Goal: Transaction & Acquisition: Purchase product/service

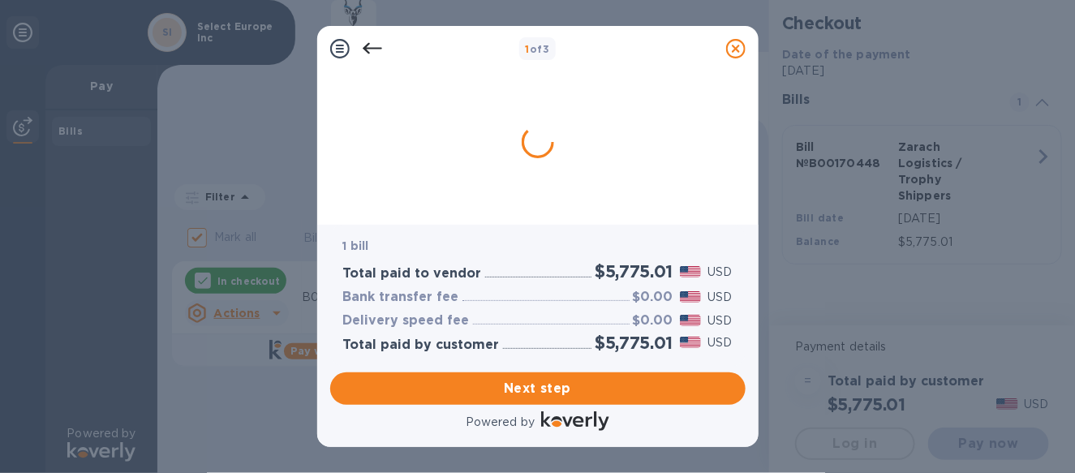
checkbox input "true"
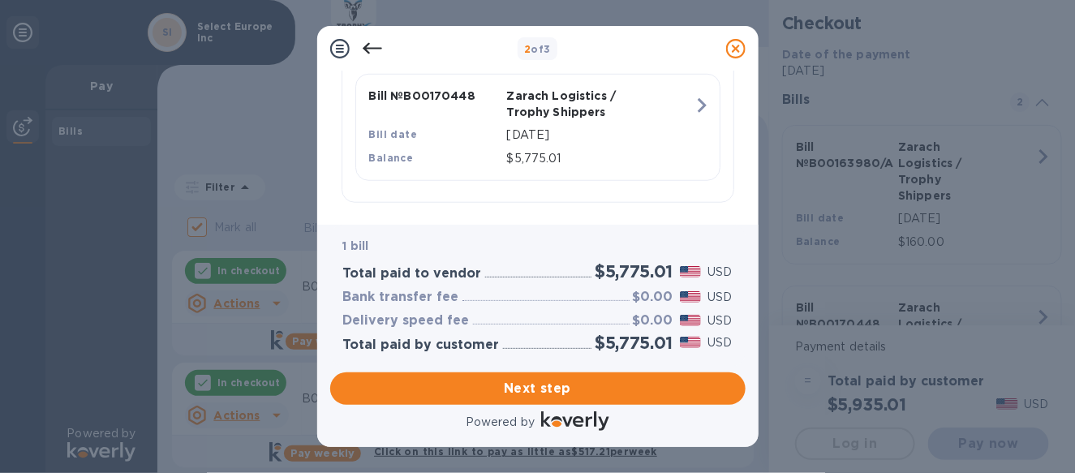
scroll to position [443, 0]
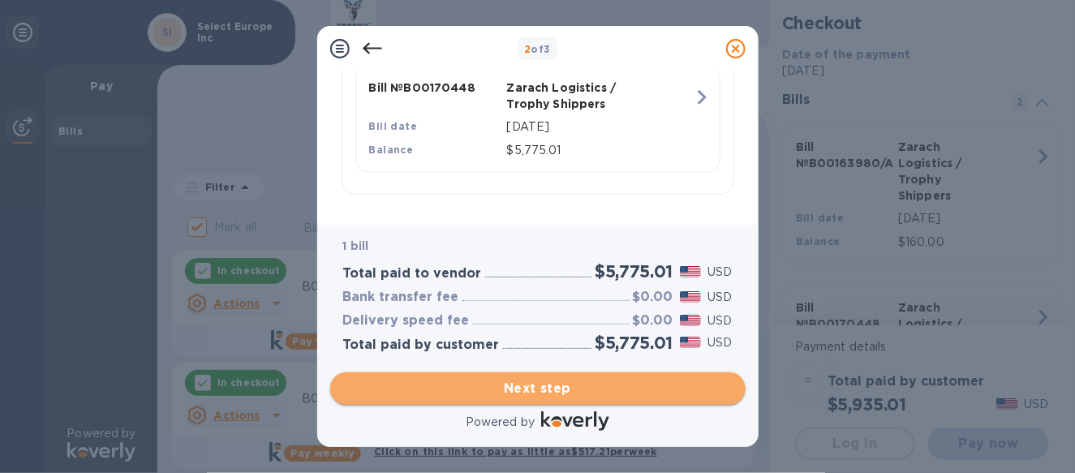
click at [555, 396] on span "Next step" at bounding box center [537, 388] width 389 height 19
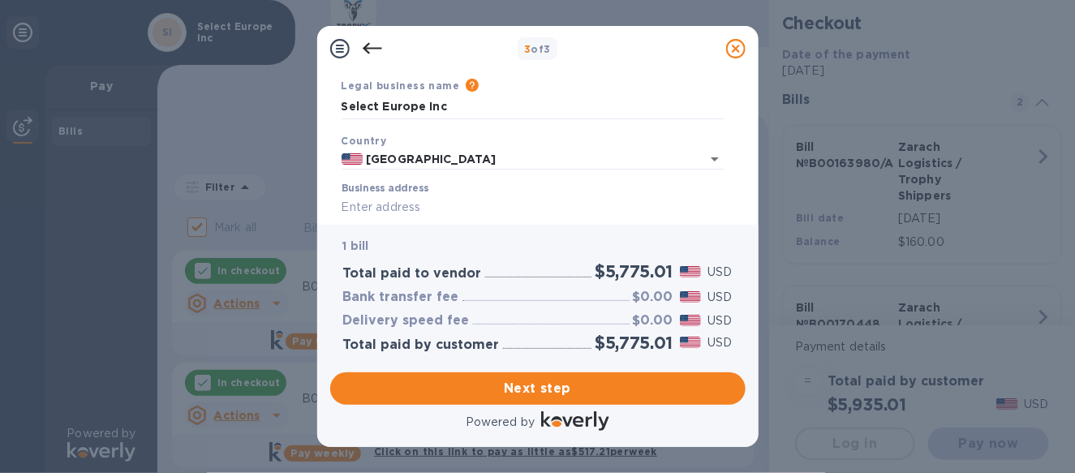
scroll to position [162, 0]
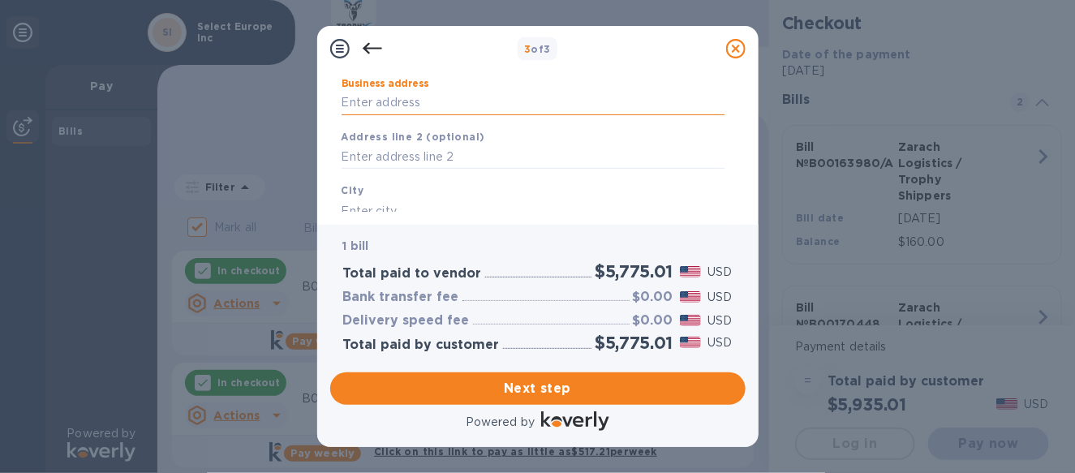
click at [366, 105] on input "Business address" at bounding box center [532, 103] width 383 height 24
type input "[STREET_ADDRESS]"
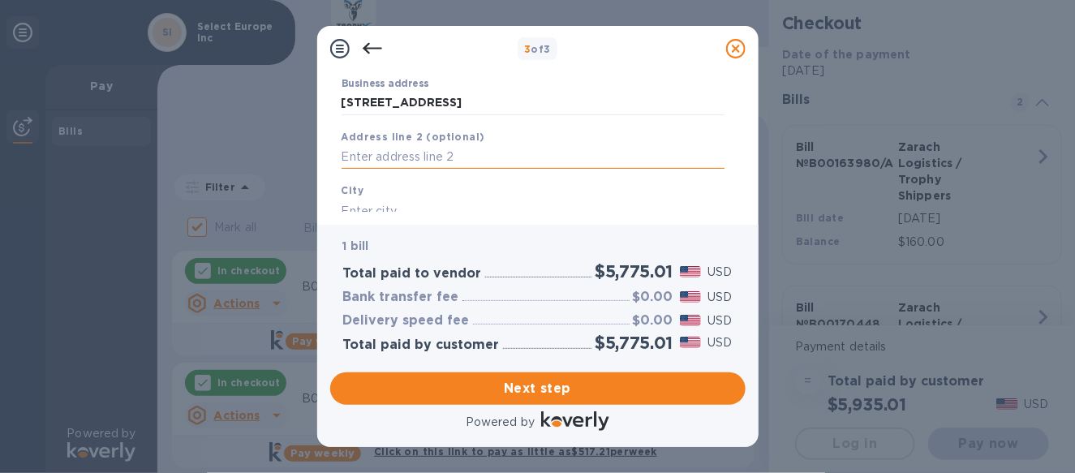
click at [386, 154] on input "text" at bounding box center [532, 157] width 383 height 24
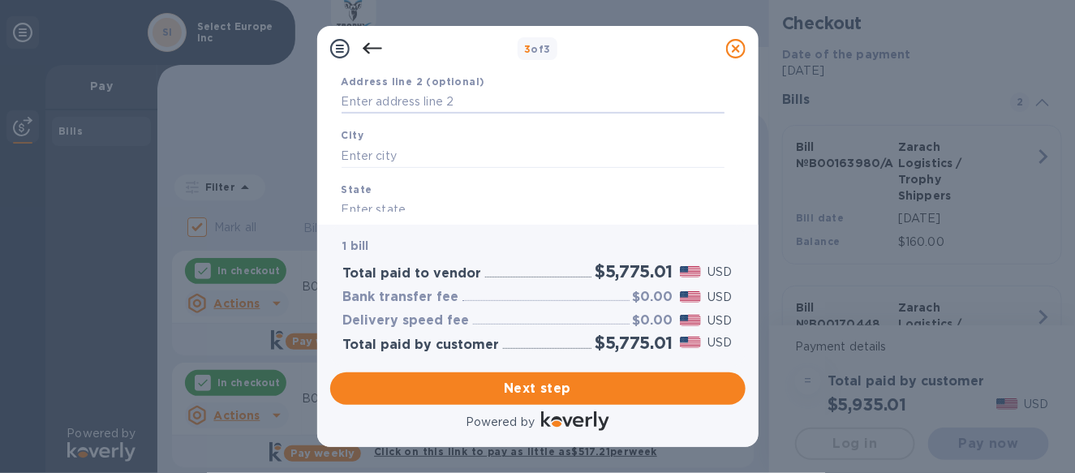
scroll to position [243, 0]
click at [370, 134] on input "text" at bounding box center [532, 130] width 383 height 24
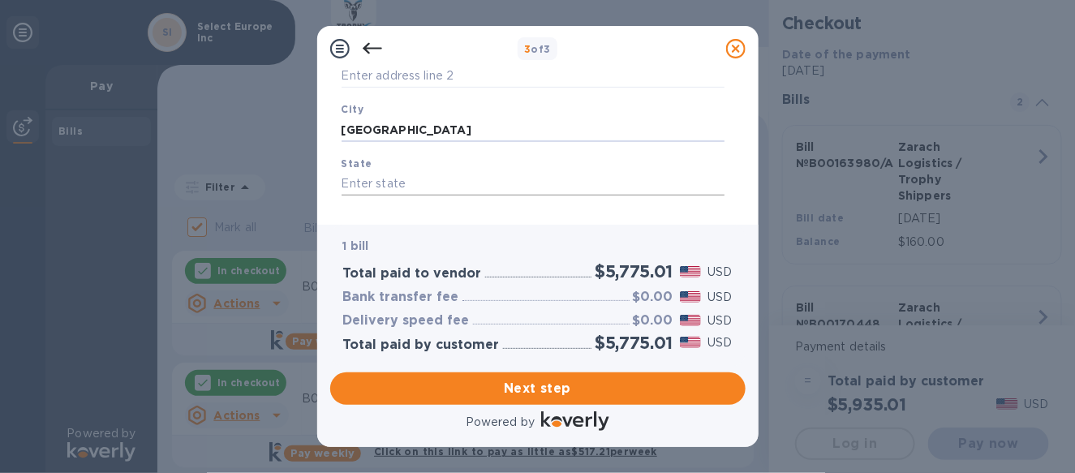
type input "[GEOGRAPHIC_DATA]"
click at [377, 187] on input "text" at bounding box center [532, 184] width 383 height 24
type input "FL"
click at [351, 161] on input "text" at bounding box center [532, 160] width 383 height 24
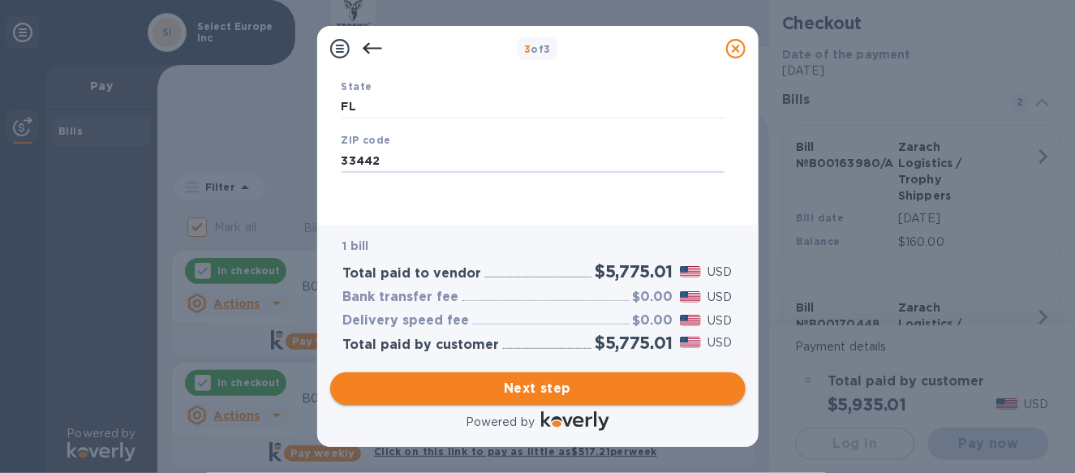
type input "33442"
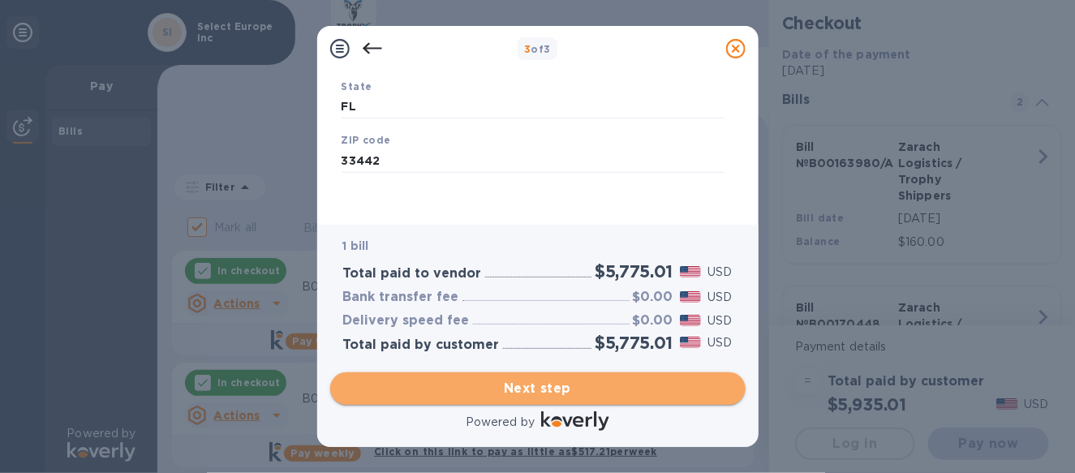
click at [524, 389] on span "Next step" at bounding box center [537, 388] width 389 height 19
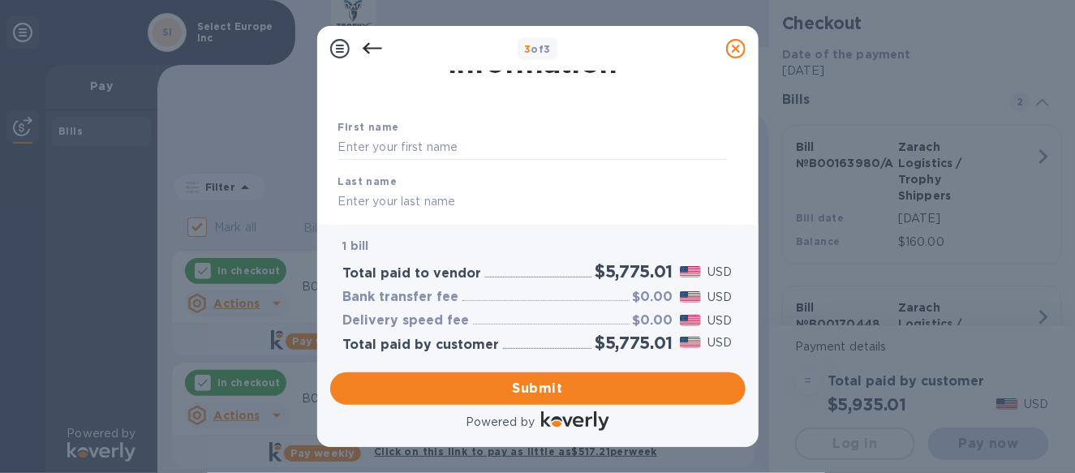
scroll to position [81, 0]
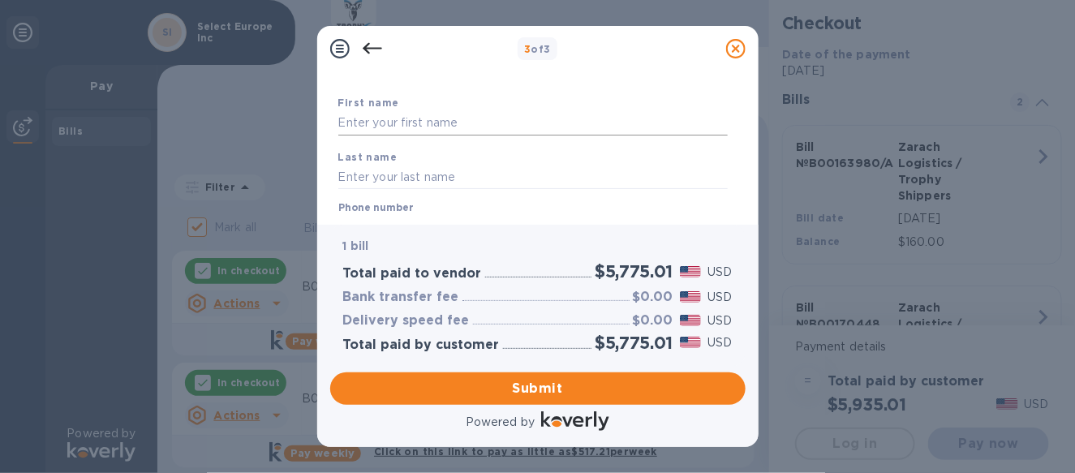
click at [406, 130] on input "text" at bounding box center [532, 123] width 389 height 24
type input "[PERSON_NAME]"
click at [377, 170] on input "text" at bounding box center [532, 177] width 389 height 24
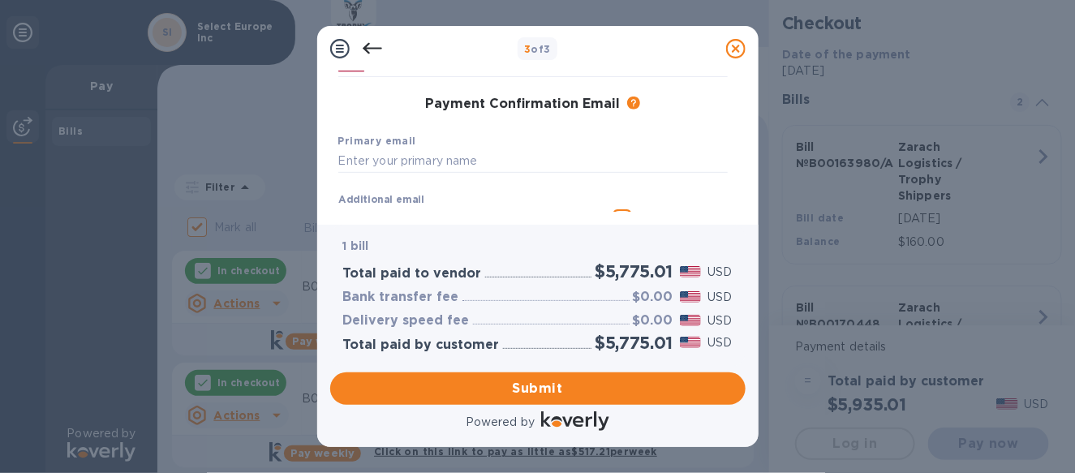
scroll to position [162, 0]
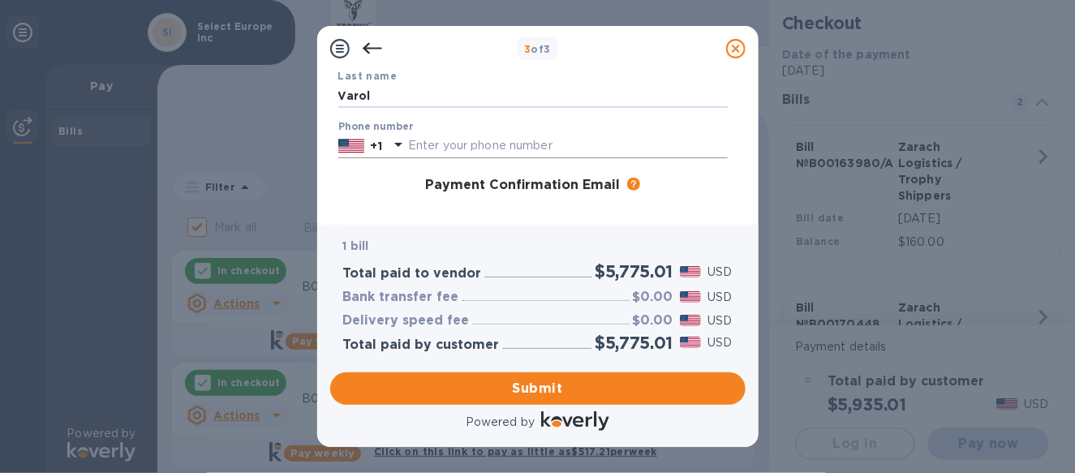
type input "Varol"
click at [419, 150] on input "text" at bounding box center [568, 146] width 320 height 24
type input "7"
type input "4079311820"
type input "[PERSON_NAME][EMAIL_ADDRESS][DOMAIN_NAME]"
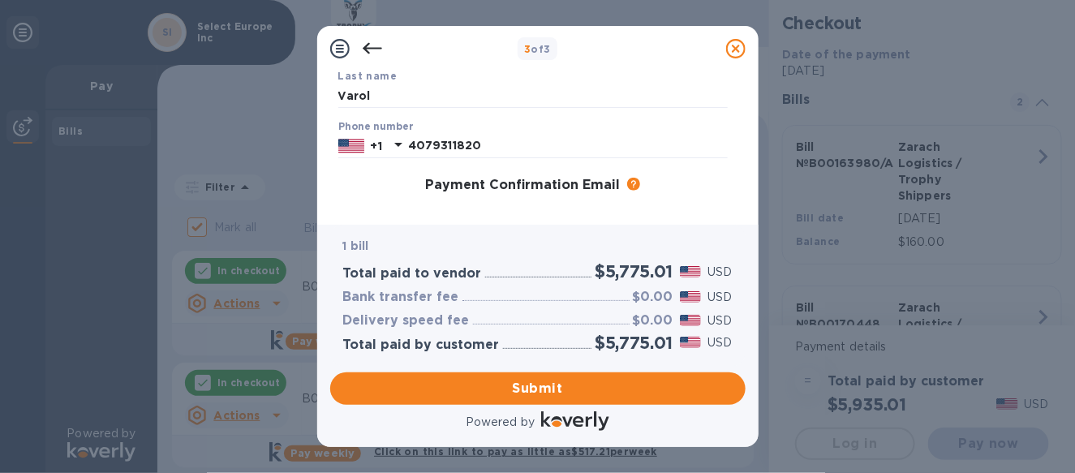
drag, startPoint x: 745, startPoint y: 135, endPoint x: 740, endPoint y: 166, distance: 31.2
click at [741, 165] on div "Payment Contact Information First name [PERSON_NAME] Last name [PERSON_NAME] Ph…" at bounding box center [537, 147] width 441 height 153
drag, startPoint x: 746, startPoint y: 143, endPoint x: 743, endPoint y: 160, distance: 17.3
click at [743, 160] on div "Payment Contact Information First name [PERSON_NAME] Last name [PERSON_NAME] Ph…" at bounding box center [537, 147] width 441 height 153
click at [737, 194] on div "Payment Contact Information First name [PERSON_NAME] Last name [PERSON_NAME] Ph…" at bounding box center [537, 141] width 415 height 140
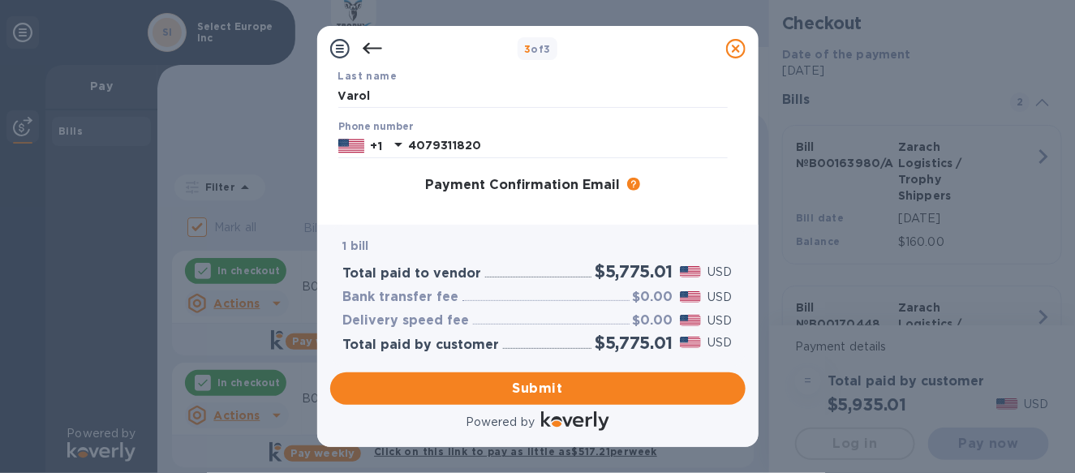
click at [743, 203] on div "Payment Contact Information First name [PERSON_NAME] Last name [PERSON_NAME] Ph…" at bounding box center [537, 147] width 441 height 153
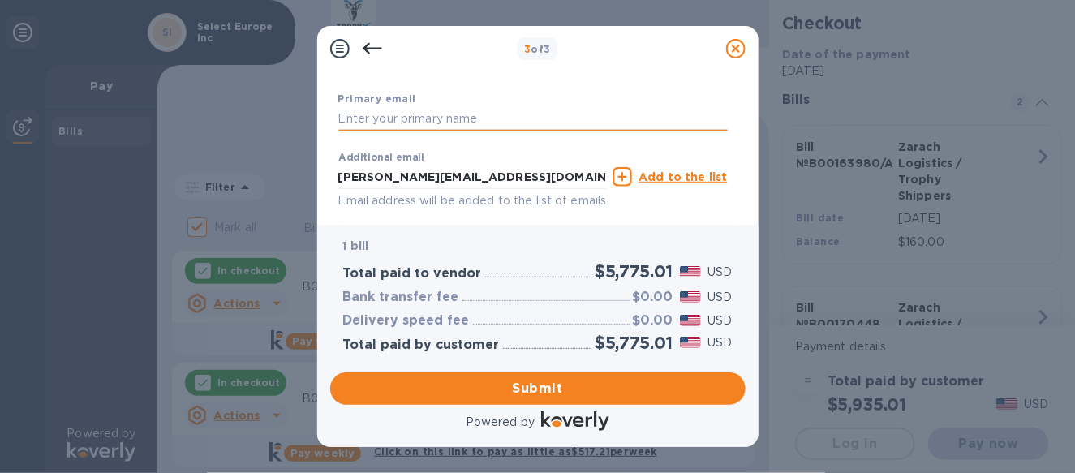
click at [409, 127] on input "text" at bounding box center [532, 119] width 389 height 24
type input "[PERSON_NAME]@"
drag, startPoint x: 545, startPoint y: 182, endPoint x: 318, endPoint y: 182, distance: 227.1
click at [318, 182] on div "Payment Contact Information First name [PERSON_NAME] Last name [PERSON_NAME] Ph…" at bounding box center [537, 147] width 441 height 153
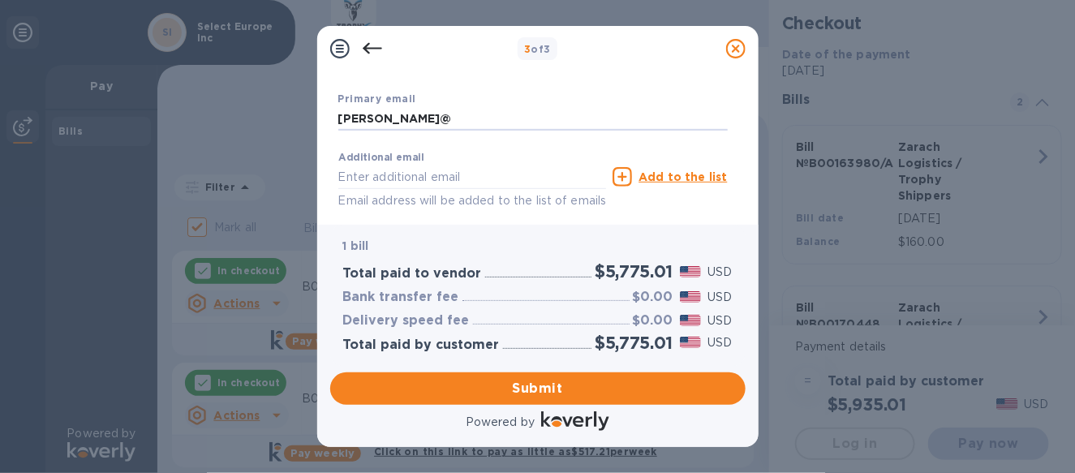
drag, startPoint x: 423, startPoint y: 114, endPoint x: 305, endPoint y: 118, distance: 117.6
click at [305, 118] on div "3 of 3 Payment Contact Information First name [PERSON_NAME] Last name [PERSON_N…" at bounding box center [537, 236] width 1075 height 473
paste input "[DOMAIN_NAME]"
type input "[PERSON_NAME][EMAIL_ADDRESS][DOMAIN_NAME]"
click at [363, 182] on input "text" at bounding box center [472, 177] width 268 height 24
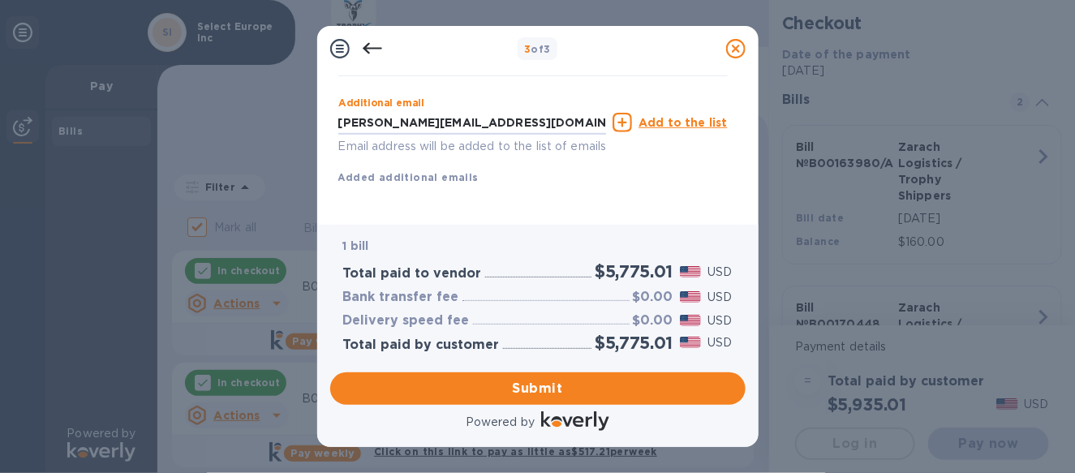
scroll to position [358, 0]
type input "[PERSON_NAME][EMAIL_ADDRESS][DOMAIN_NAME]"
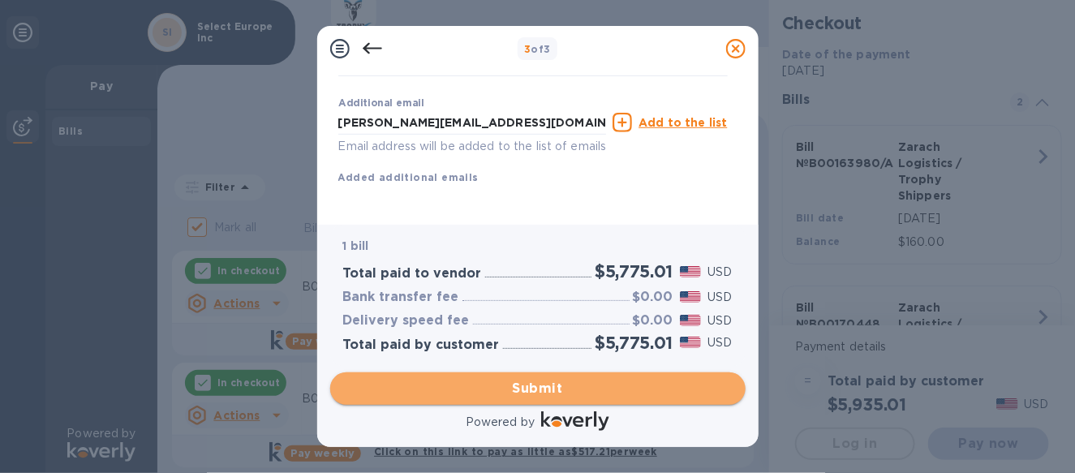
click at [528, 388] on span "Submit" at bounding box center [537, 388] width 389 height 19
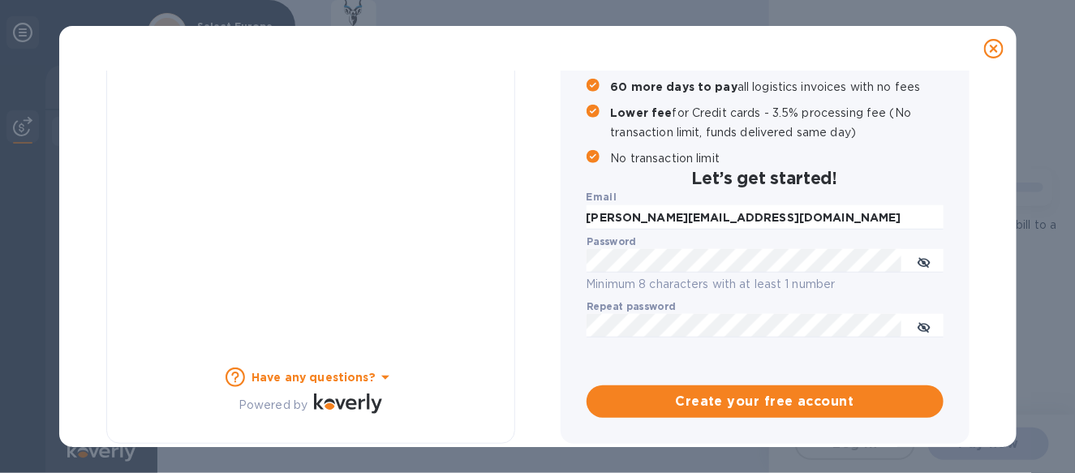
scroll to position [272, 0]
checkbox input "true"
